Goal: Transaction & Acquisition: Purchase product/service

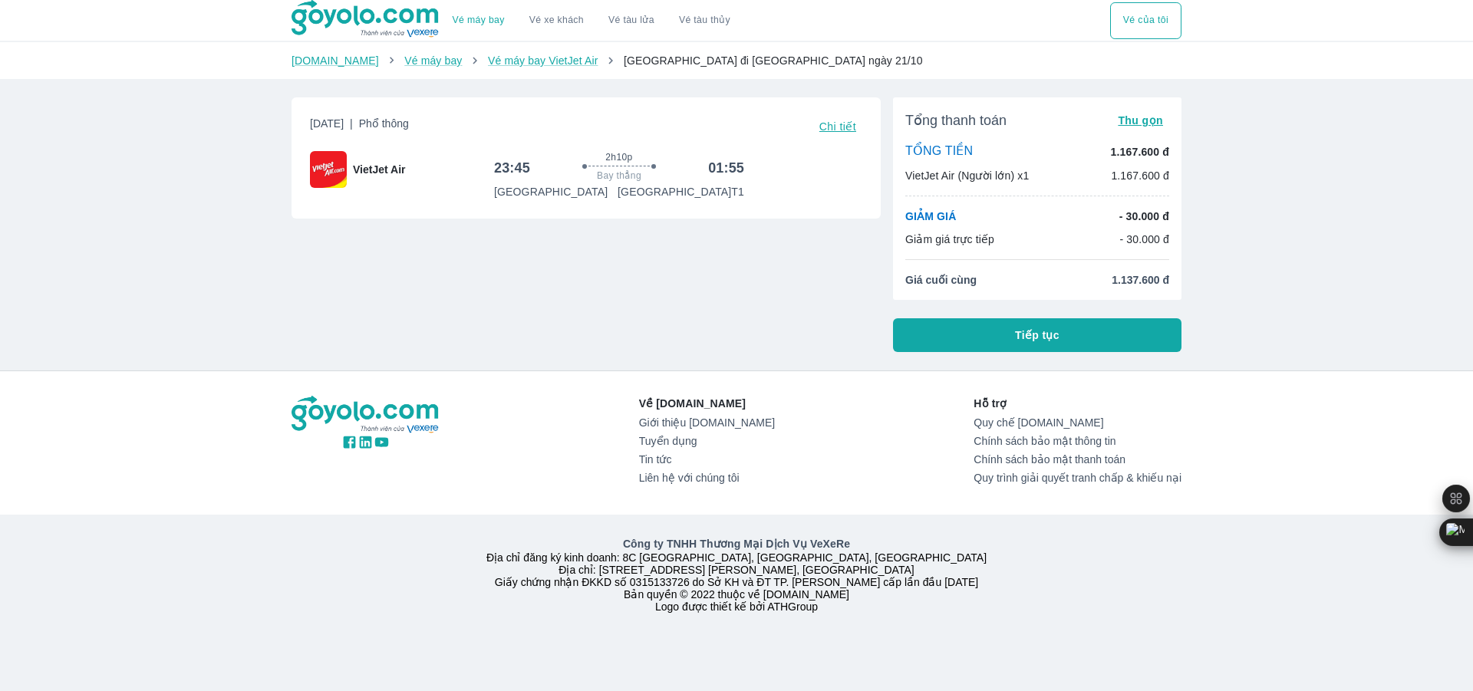
click at [1125, 340] on button "Tiếp tục" at bounding box center [1037, 335] width 288 height 34
click at [1273, 307] on div "Vé máy bay Vé xe khách Vé tàu lửa Vé tàu thủy Vé của tôi [DOMAIN_NAME] Vé máy b…" at bounding box center [736, 345] width 1473 height 691
click at [1100, 334] on button "Tiếp tục" at bounding box center [1037, 335] width 288 height 34
click at [766, 226] on div "[DATE] | Phổ thông Chi tiết VietJet Air 23:45 2h10p Bay thẳng 01:55 [GEOGRAPHIC…" at bounding box center [579, 218] width 601 height 267
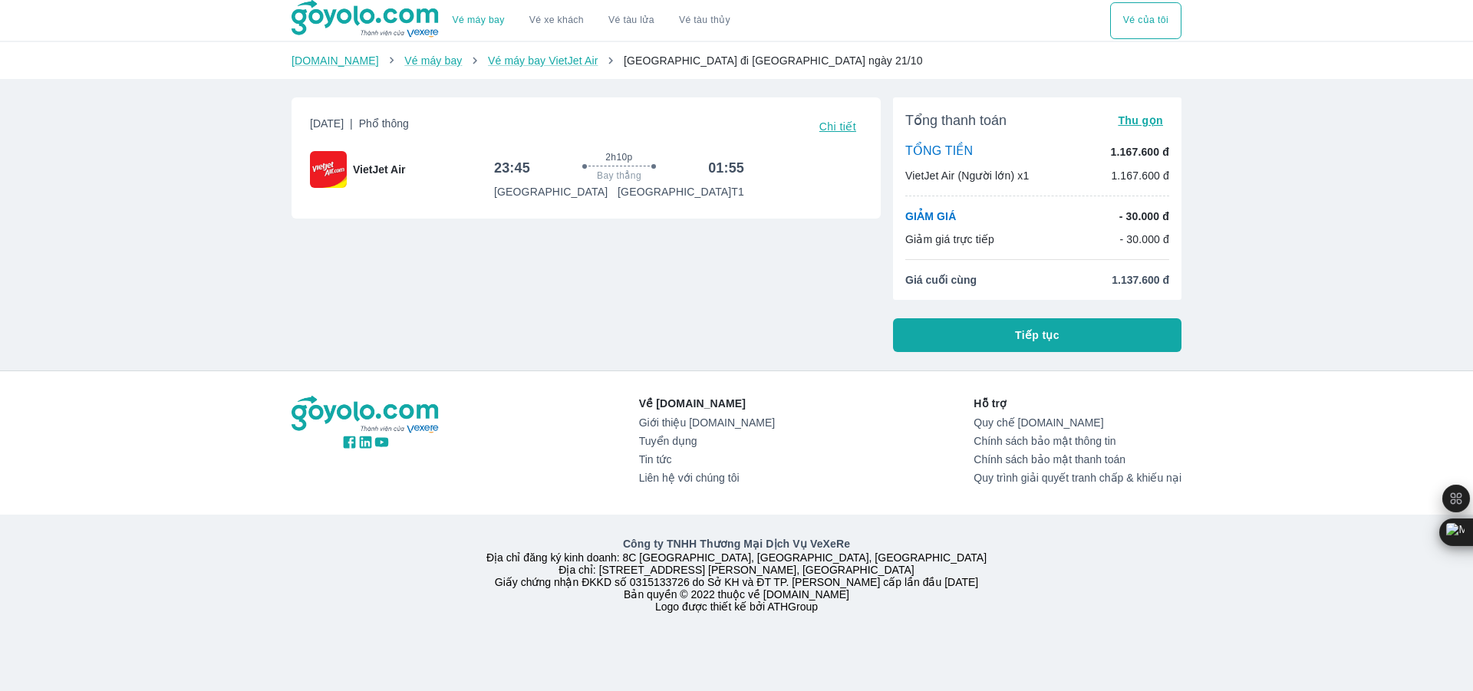
click at [1025, 363] on div "Vé máy bay Vé xe khách Vé tàu lửa Vé tàu thủy Vé của tôi [DOMAIN_NAME] Vé máy b…" at bounding box center [736, 345] width 1473 height 691
click at [1012, 343] on button "Tiếp tục" at bounding box center [1037, 335] width 288 height 34
click at [1011, 338] on button "Tiếp tục" at bounding box center [1037, 335] width 288 height 34
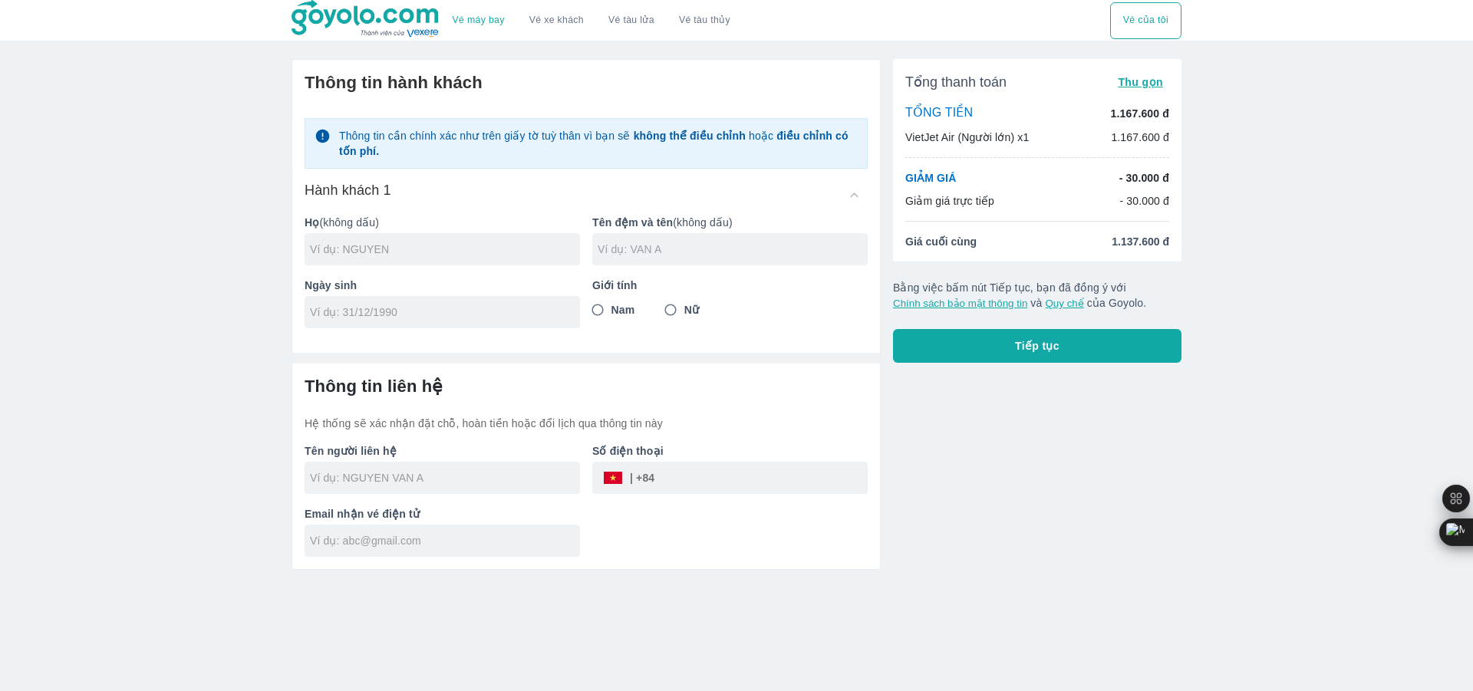
click at [754, 257] on input "text" at bounding box center [733, 249] width 270 height 15
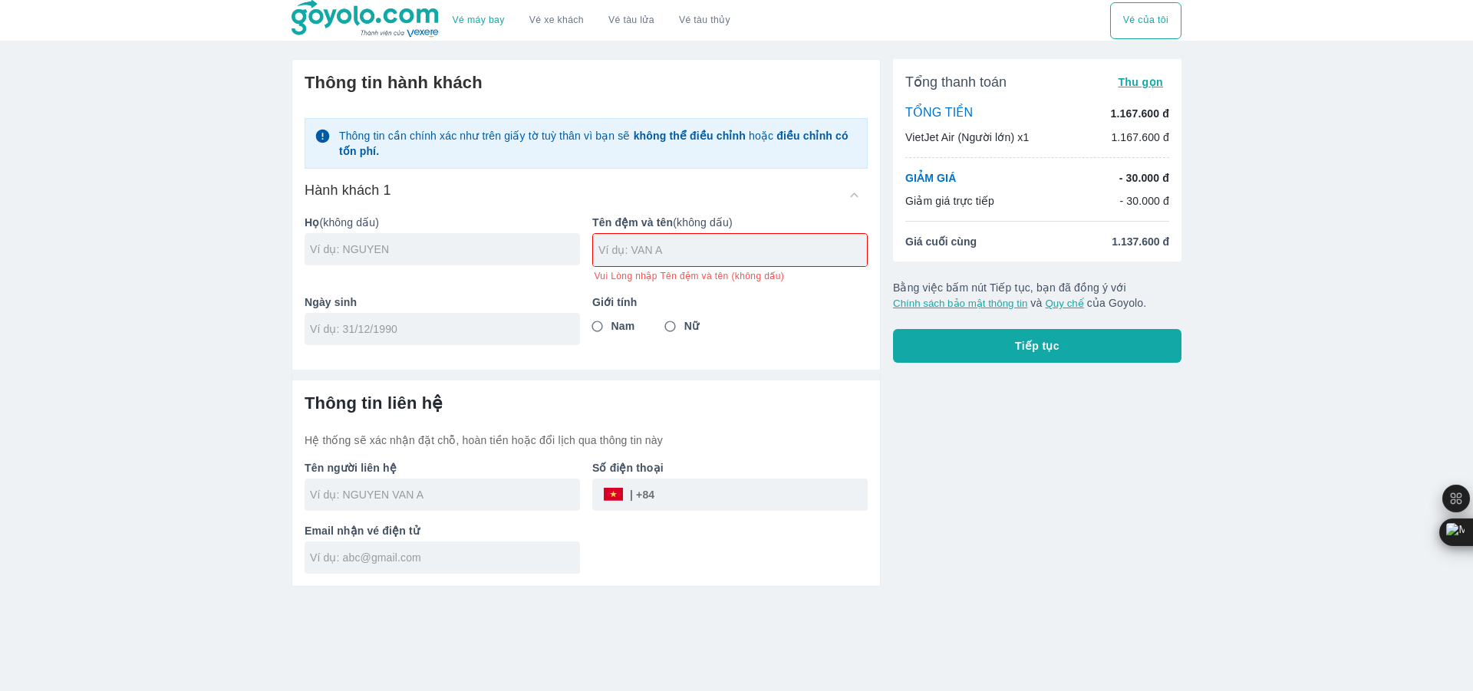
click at [1055, 526] on div "Tổng thanh toán Thu gọn TỔNG TIỀN 1.167.600 đ VietJet Air (Người lớn) x1 1.167.…" at bounding box center [1031, 317] width 301 height 540
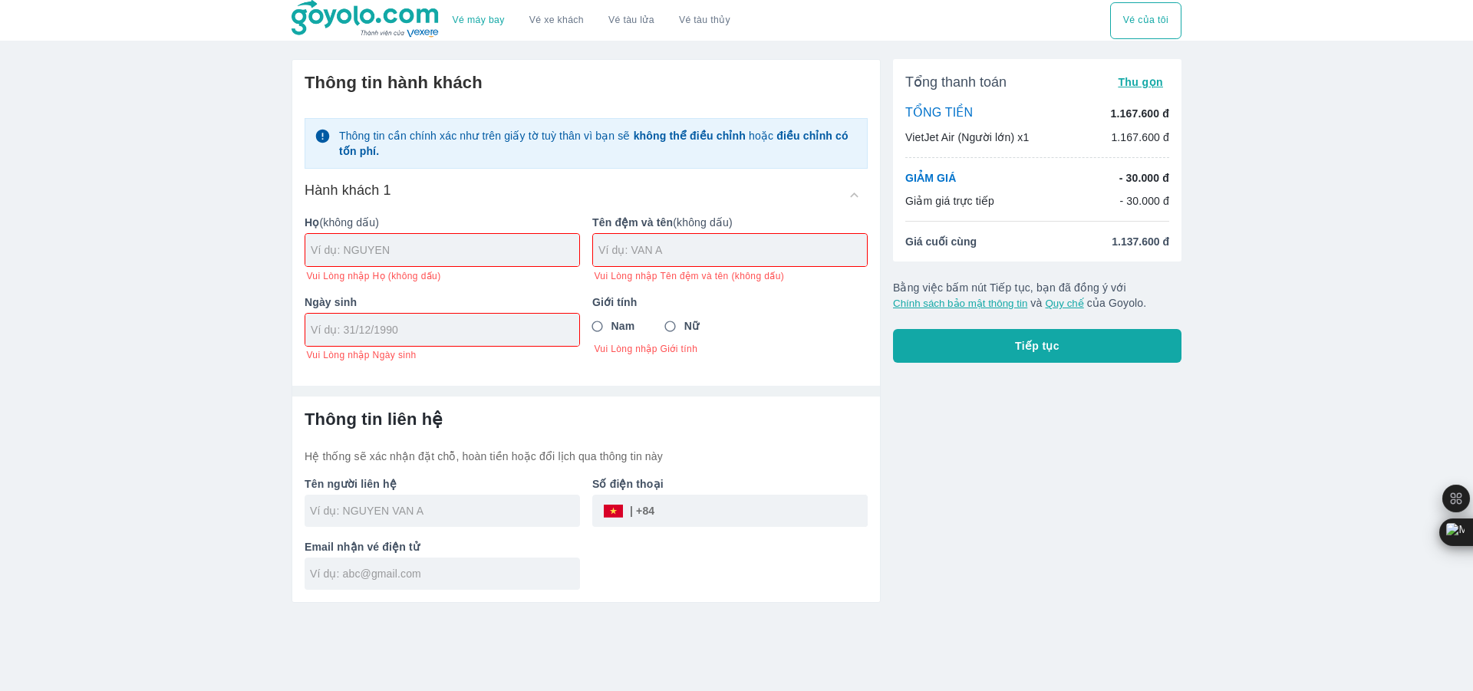
click at [1080, 512] on div "Tổng thanh toán Thu gọn TỔNG TIỀN 1.167.600 đ VietJet Air (Người lớn) x1 1.167.…" at bounding box center [1031, 325] width 301 height 556
click at [464, 227] on p "Họ (không dấu)" at bounding box center [442, 222] width 275 height 15
click at [647, 328] on div "Nam Nữ" at bounding box center [729, 327] width 275 height 28
click at [687, 326] on span "Nữ" at bounding box center [691, 325] width 15 height 15
click at [684, 326] on input "Nữ" at bounding box center [671, 327] width 28 height 28
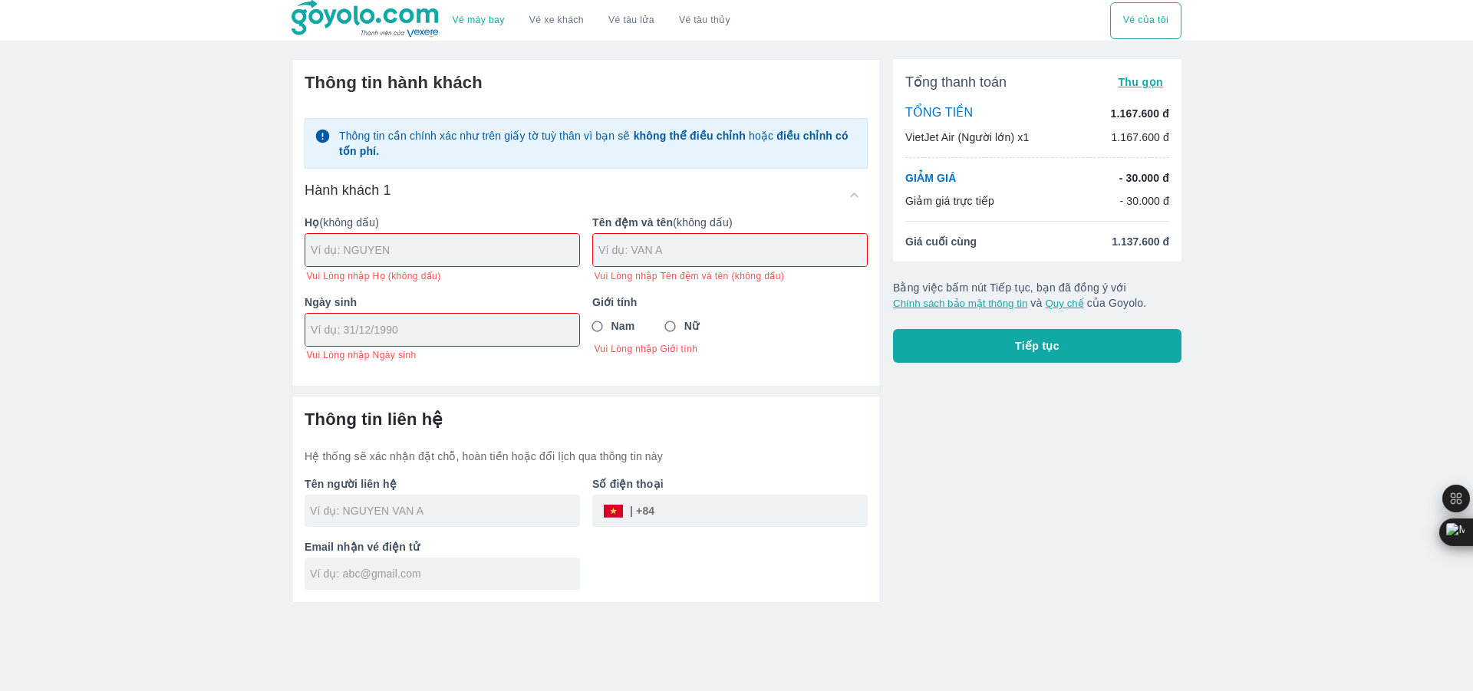
radio input "true"
click at [670, 246] on input "text" at bounding box center [732, 249] width 268 height 15
click at [438, 255] on input "text" at bounding box center [445, 249] width 268 height 15
type input "BUI"
click at [668, 268] on div "Tên đệm và tên (không dấu) Vui Lòng nhập Tên đệm và tên (không dấu)" at bounding box center [724, 243] width 288 height 80
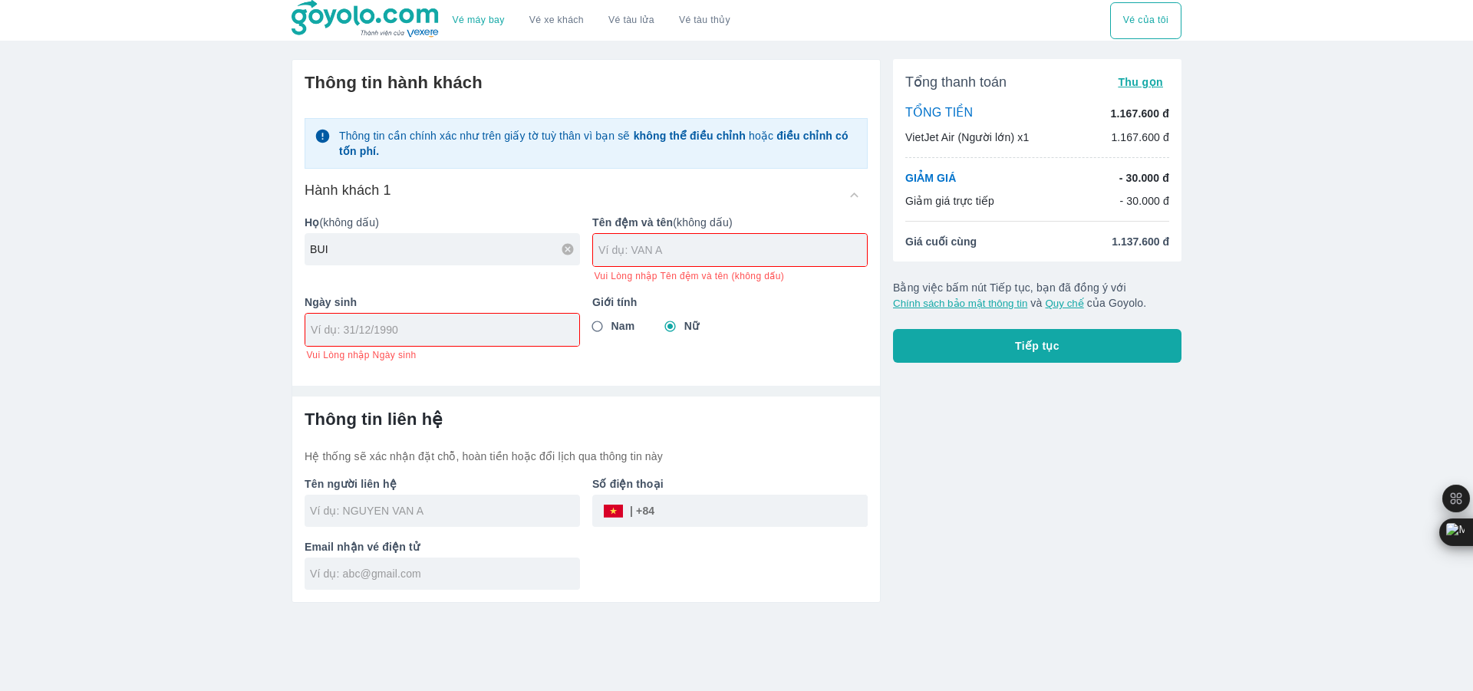
click at [673, 254] on input "text" at bounding box center [732, 249] width 268 height 15
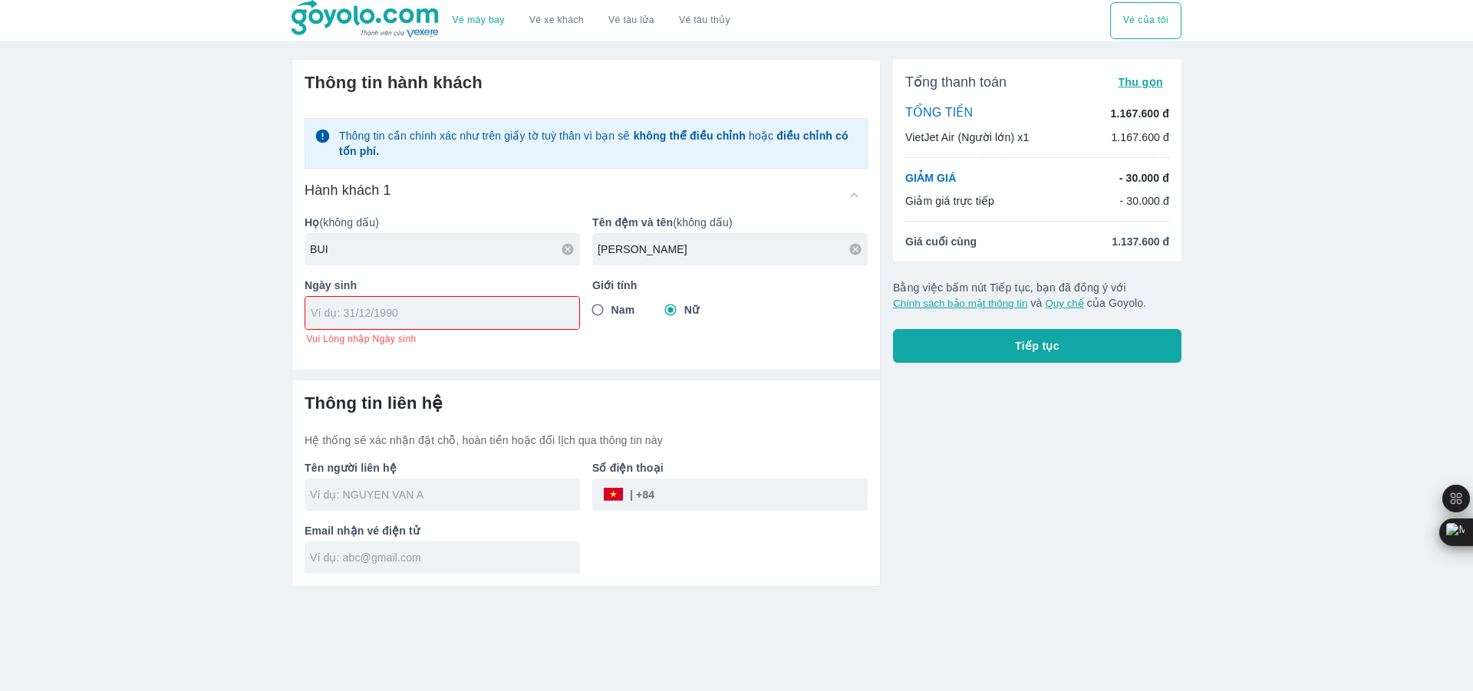
type input "[PERSON_NAME]"
click at [369, 318] on input "tel" at bounding box center [437, 312] width 253 height 15
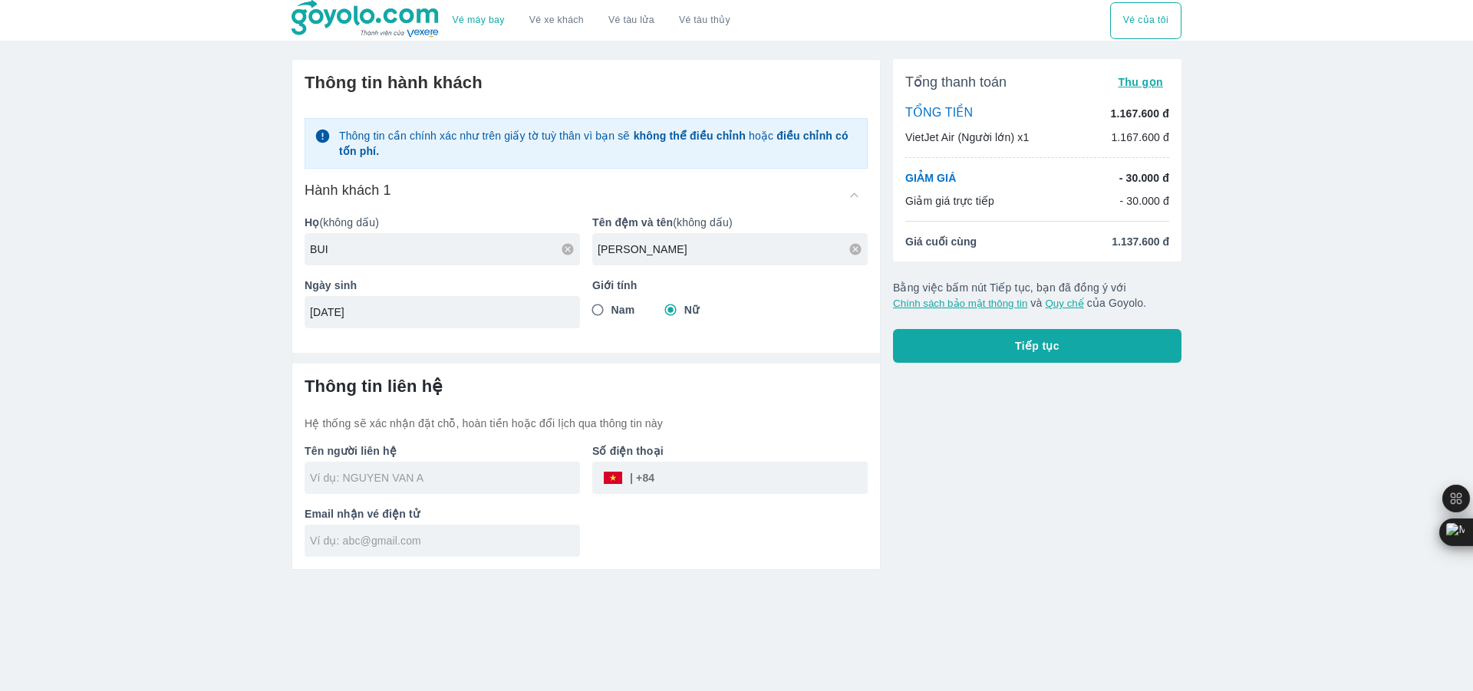
type input "[DATE]"
click at [357, 490] on div at bounding box center [442, 478] width 275 height 32
type input "BUI"
type input "[PERSON_NAME]"
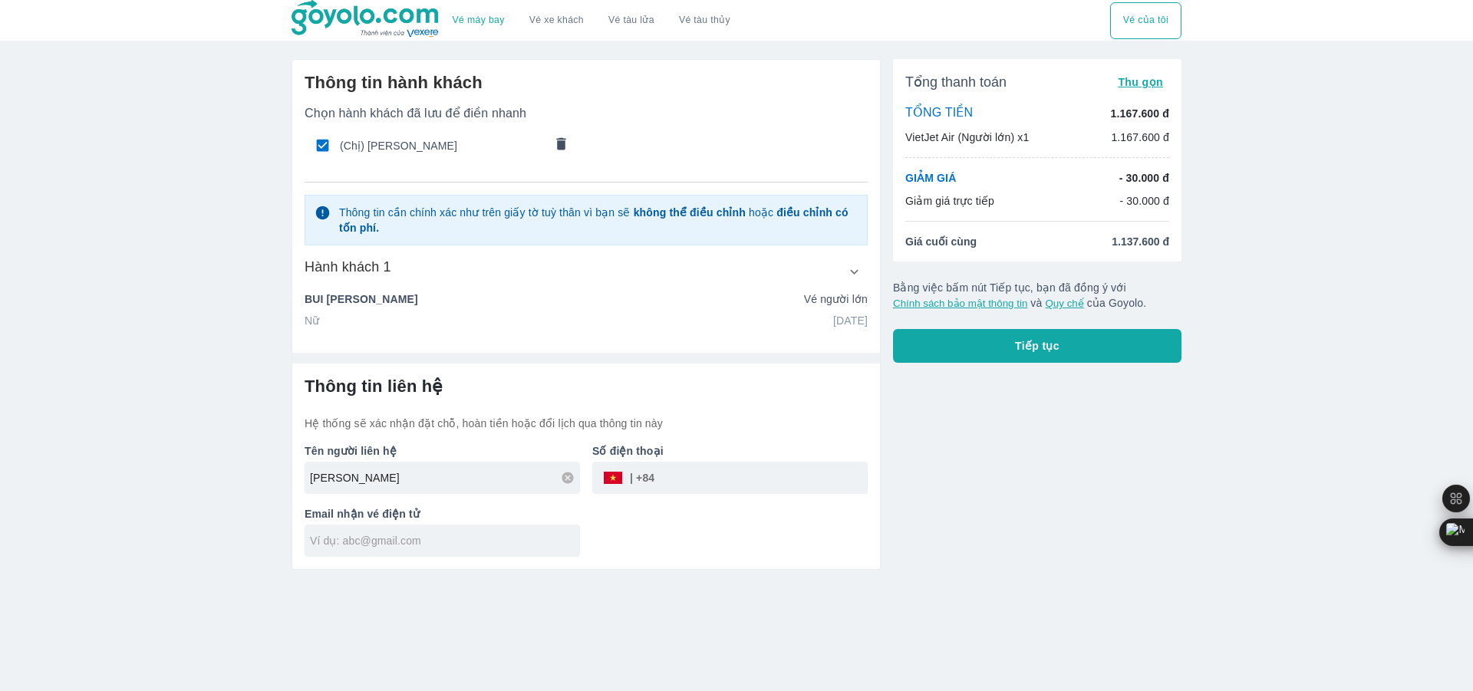
click at [706, 473] on input "tel" at bounding box center [760, 477] width 213 height 37
type input "0962501633"
click at [499, 541] on input "text" at bounding box center [445, 540] width 270 height 15
type input "A"
type input "[EMAIL_ADDRESS][DOMAIN_NAME]"
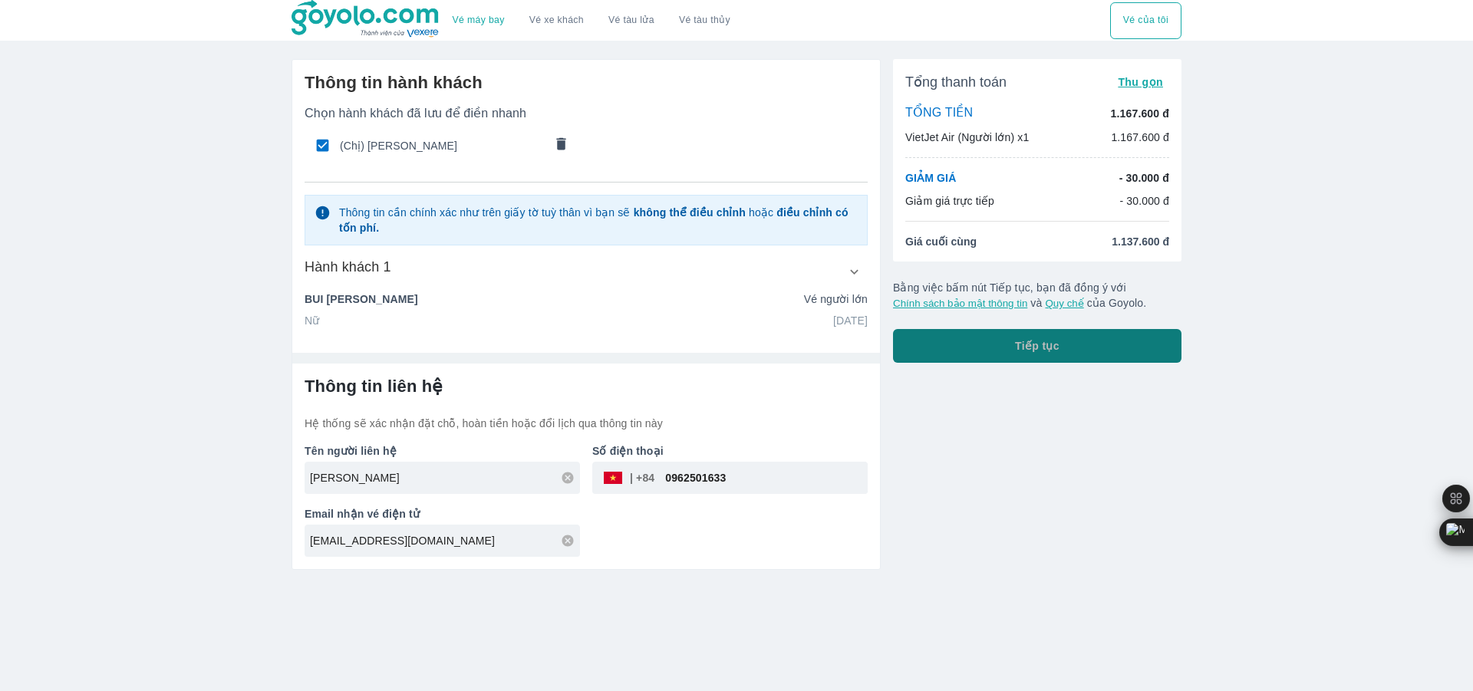
click at [1003, 357] on button "Tiếp tục" at bounding box center [1037, 346] width 288 height 34
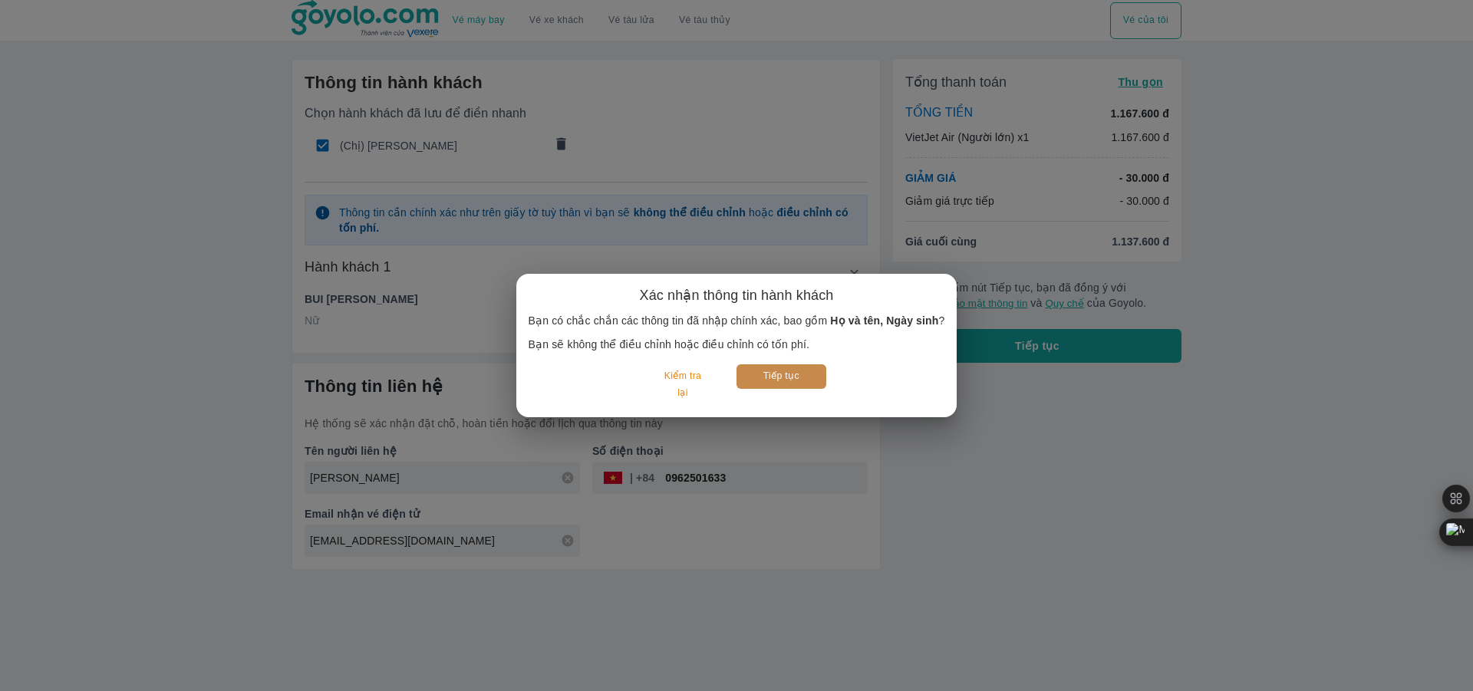
click at [789, 380] on button "Tiếp tục" at bounding box center [781, 376] width 90 height 24
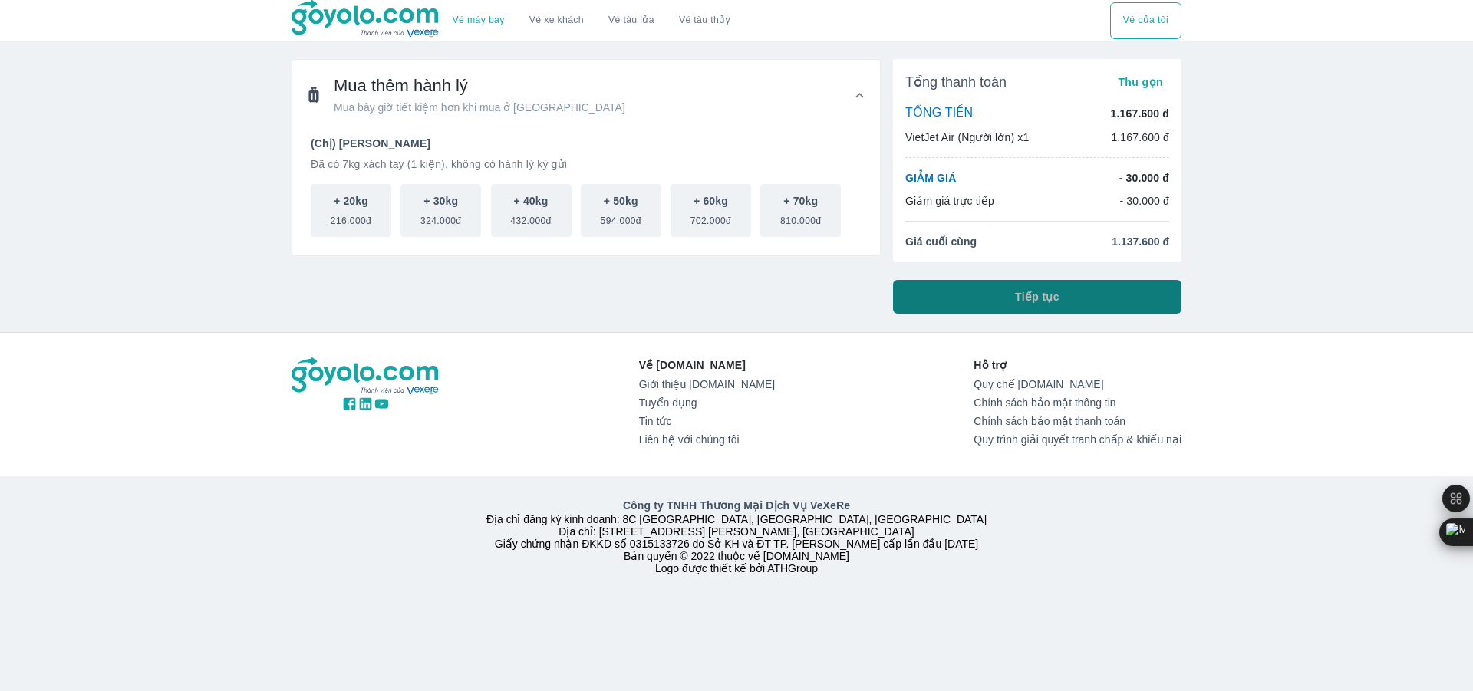
click at [966, 290] on button "Tiếp tục" at bounding box center [1037, 297] width 288 height 34
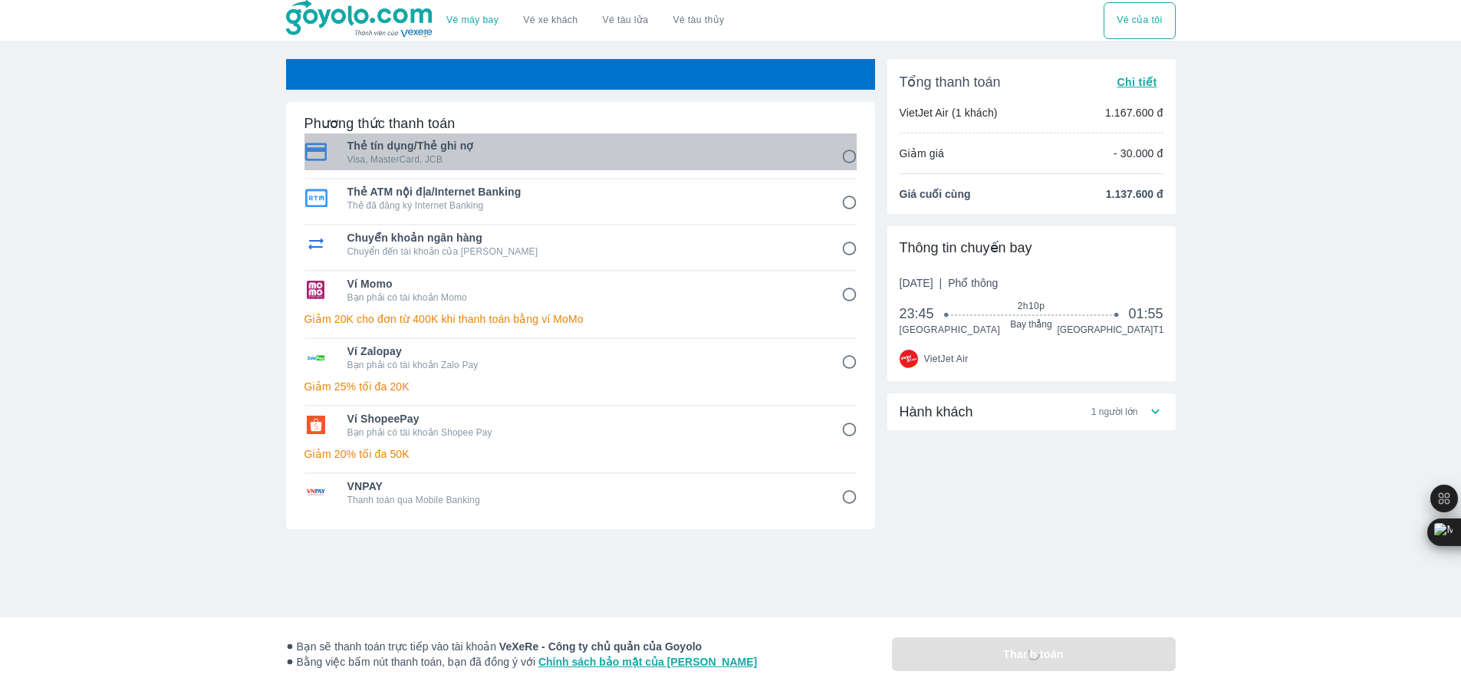
click at [668, 156] on p "Visa, MasterCard, JCB" at bounding box center [583, 159] width 473 height 12
radio input "true"
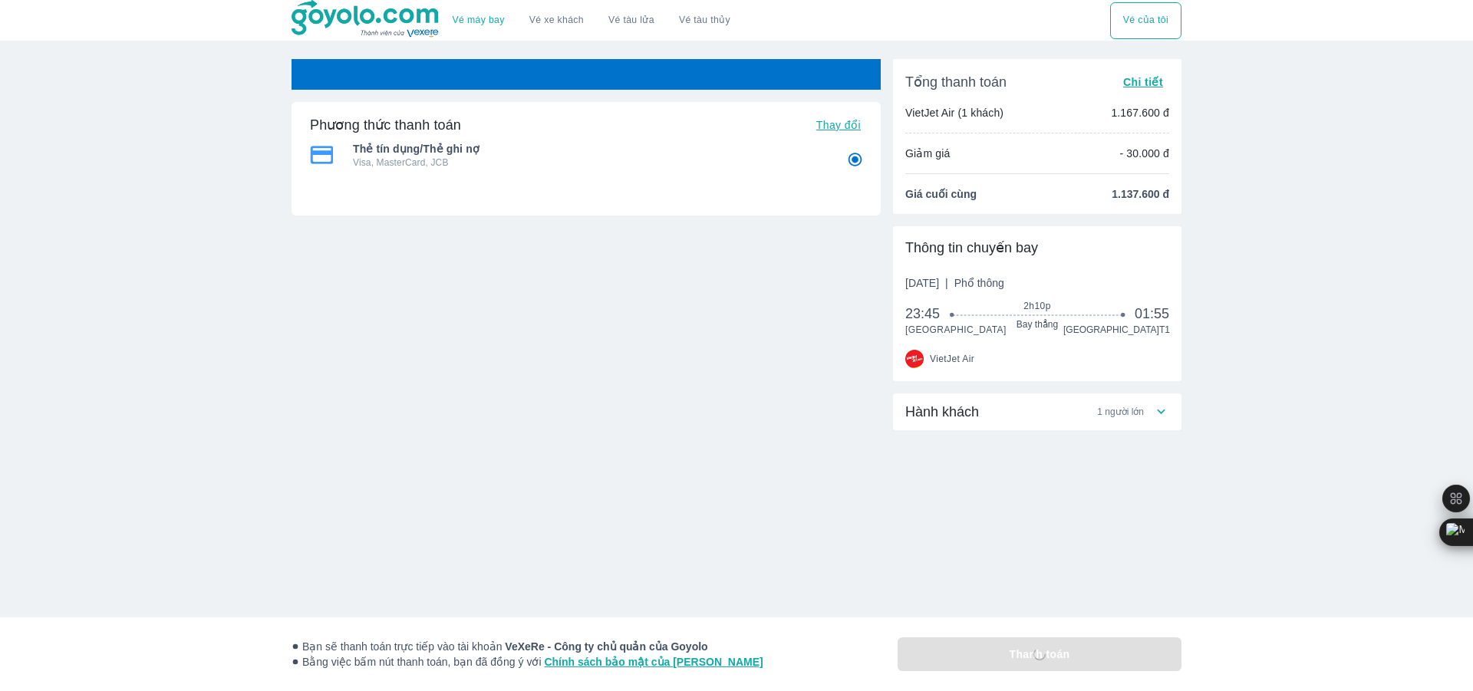
click at [845, 127] on span "Thay đổi" at bounding box center [838, 125] width 44 height 12
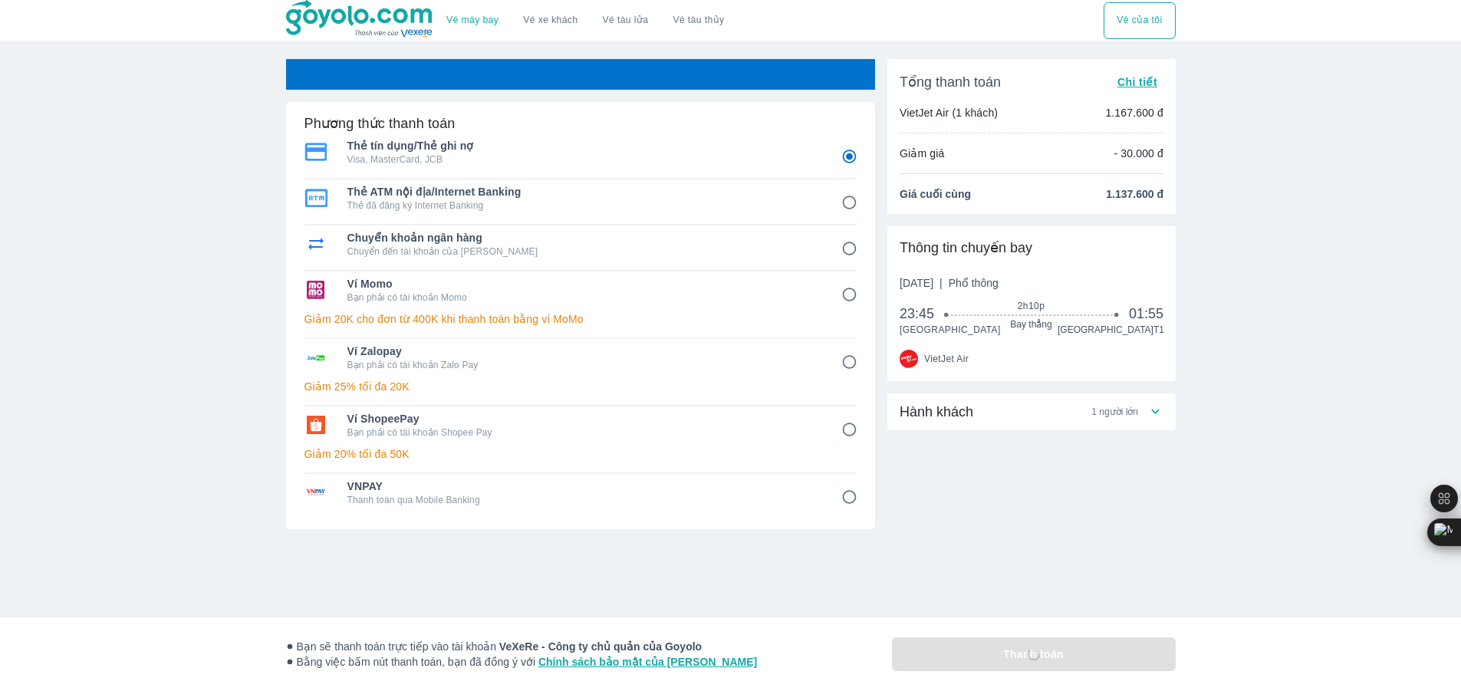
radio input "false"
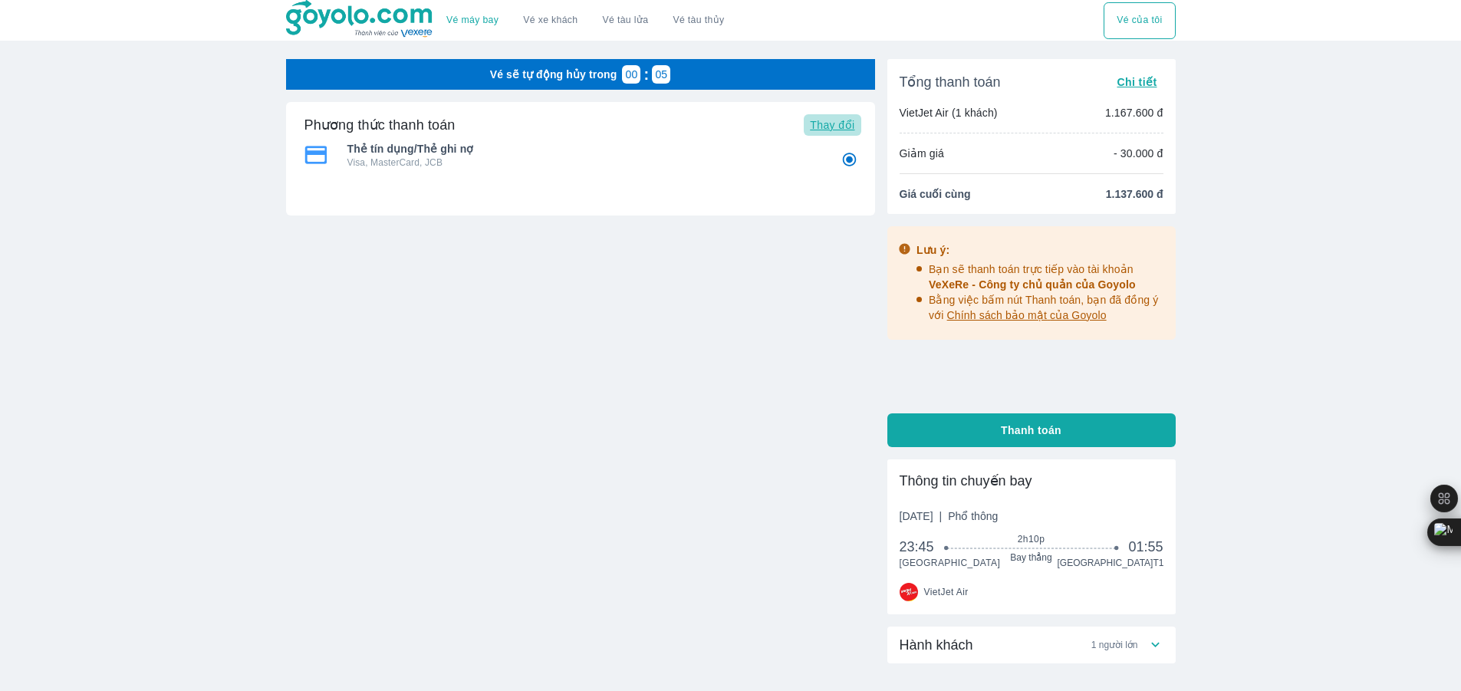
click at [826, 123] on span "Thay đổi" at bounding box center [832, 125] width 44 height 12
radio input "false"
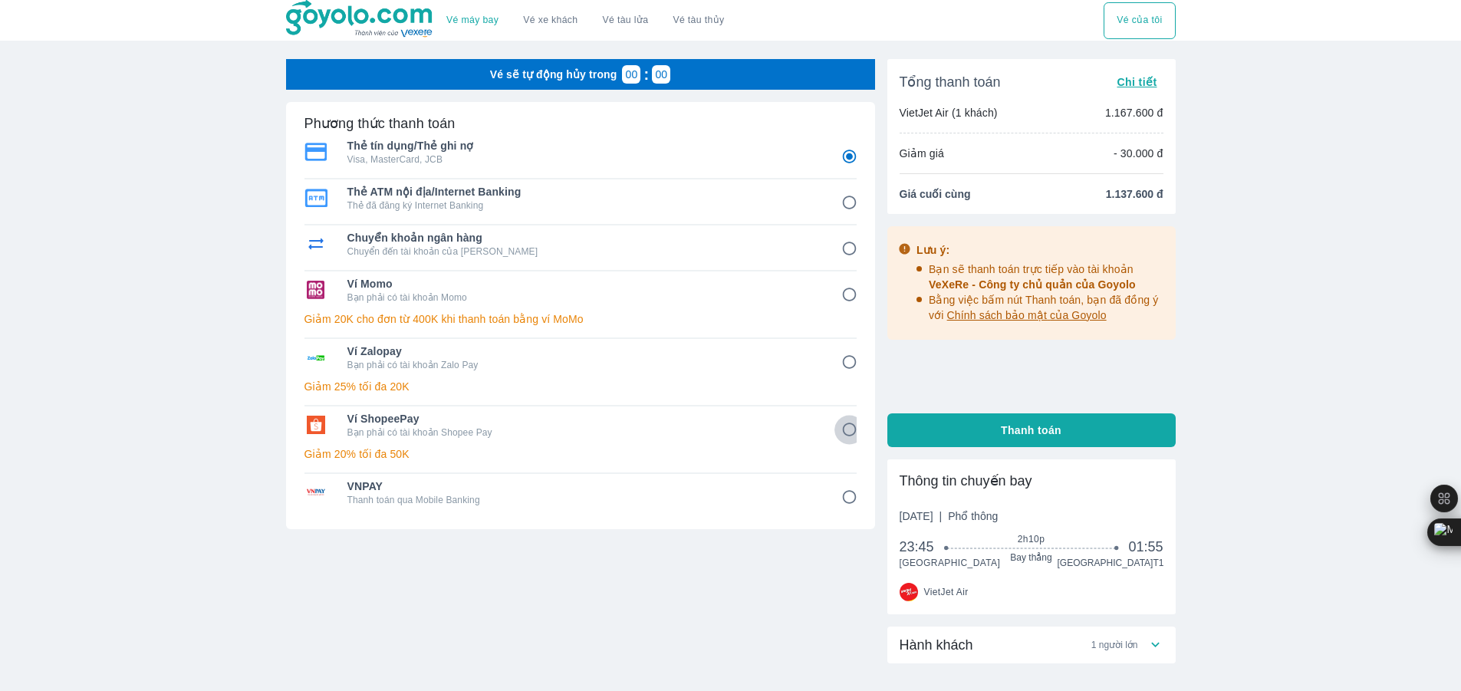
click at [842, 430] on input "6" at bounding box center [850, 430] width 30 height 30
radio input "false"
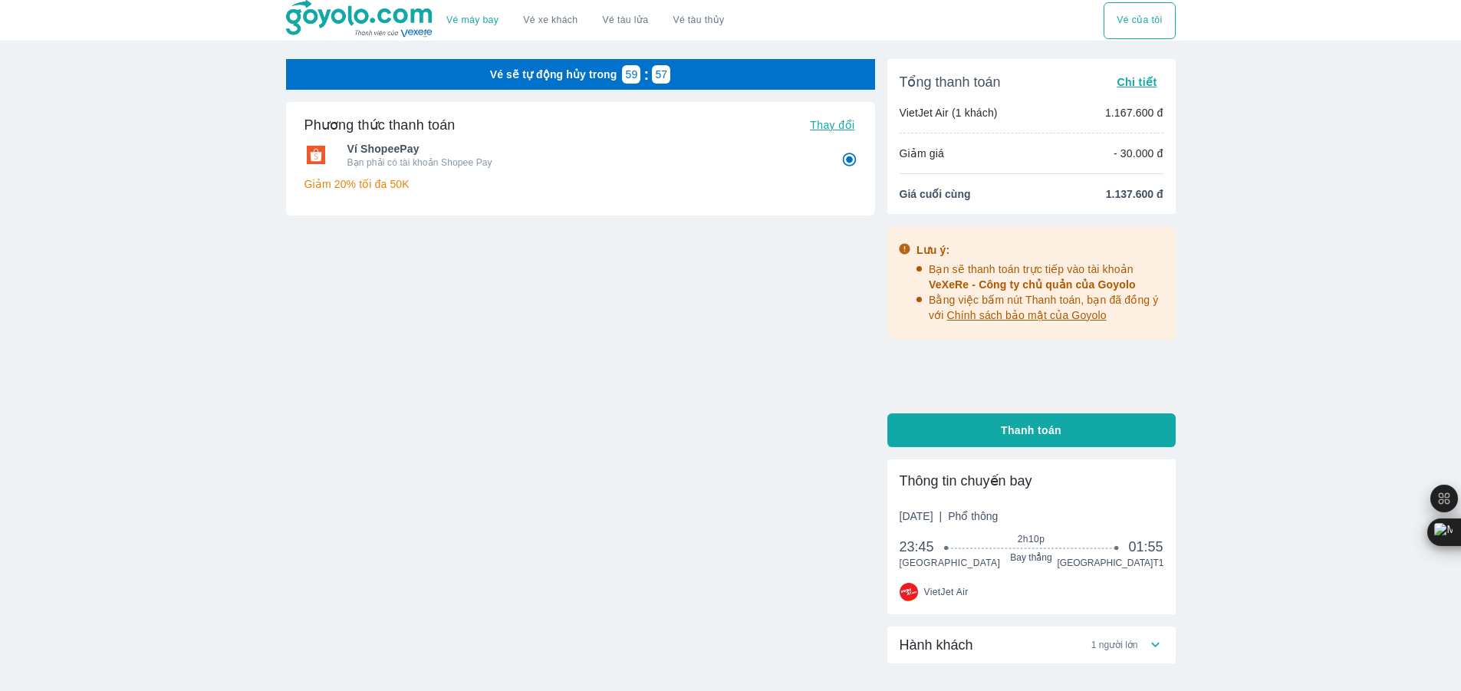
click at [1050, 456] on div "Tổng thanh toán Chi tiết VietJet Air (1 khách) 1.167.600 đ Giảm giá - 30.000 đ …" at bounding box center [1031, 422] width 288 height 727
click at [1101, 439] on button "Thanh toán" at bounding box center [1031, 430] width 288 height 34
radio input "true"
